Goal: Download file/media

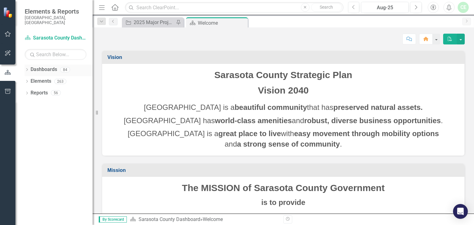
click at [26, 68] on icon "Dropdown" at bounding box center [27, 69] width 4 height 3
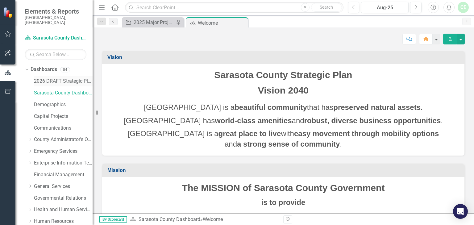
click at [60, 78] on link "2026 DRAFT Strategic Plan" at bounding box center [63, 81] width 59 height 7
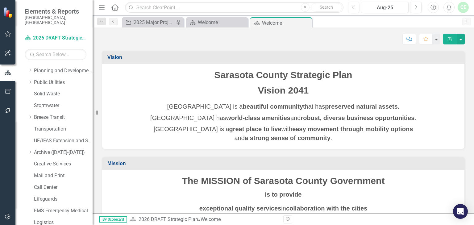
scroll to position [407, 0]
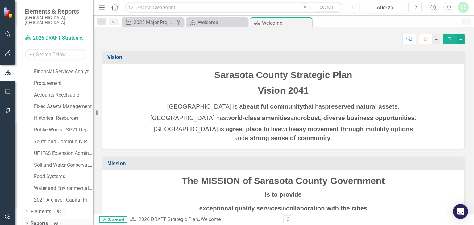
click at [26, 222] on icon "Dropdown" at bounding box center [27, 223] width 4 height 3
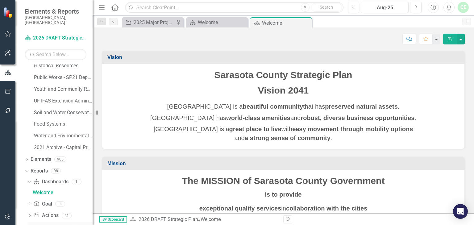
scroll to position [484, 0]
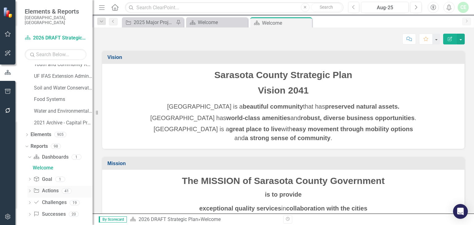
click at [30, 190] on icon "Dropdown" at bounding box center [29, 191] width 4 height 3
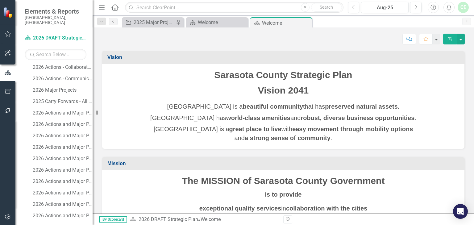
scroll to position [780, 0]
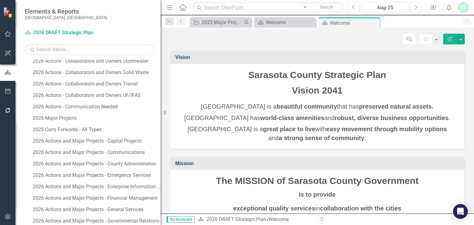
drag, startPoint x: 93, startPoint y: 149, endPoint x: 160, endPoint y: 148, distance: 67.9
click at [160, 148] on div "Resize" at bounding box center [162, 112] width 5 height 225
click at [116, 143] on link "2026 Actions and Major Projects - Capital Projects" at bounding box center [95, 141] width 129 height 10
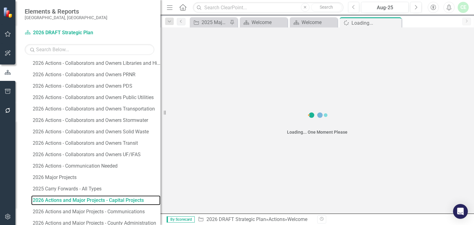
scroll to position [701, 0]
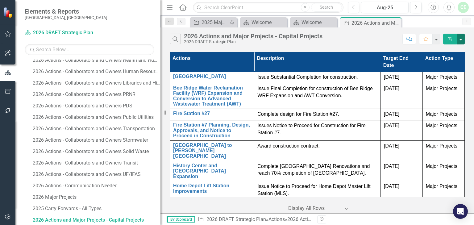
click at [461, 41] on button "button" at bounding box center [461, 39] width 8 height 11
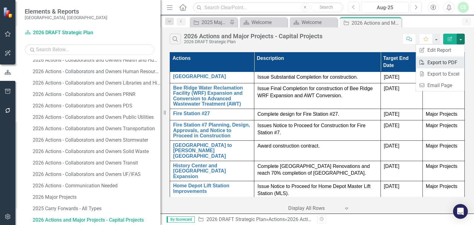
click at [448, 63] on link "PDF Export to PDF" at bounding box center [439, 62] width 49 height 11
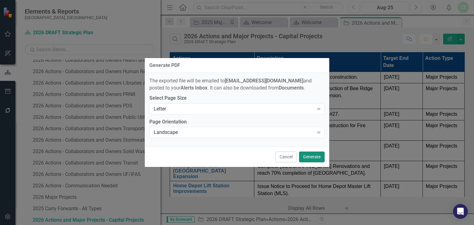
click at [309, 159] on button "Generate" at bounding box center [312, 156] width 26 height 11
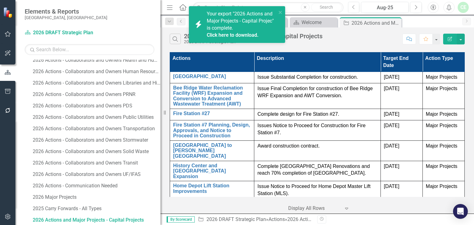
click at [247, 36] on link "Click here to download." at bounding box center [233, 35] width 52 height 6
